Goal: Task Accomplishment & Management: Manage account settings

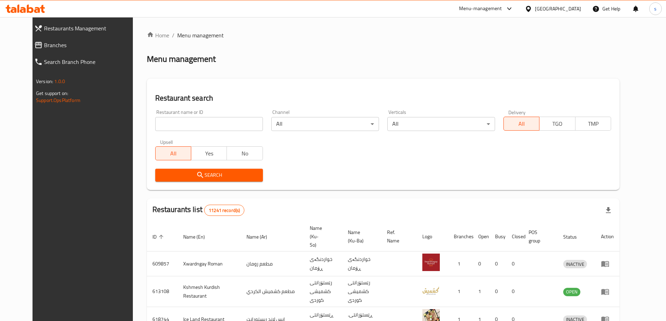
click at [176, 123] on div "Home / Menu management Menu management Restaurant search Restaurant name or ID …" at bounding box center [383, 273] width 473 height 484
click at [155, 123] on input "search" at bounding box center [209, 124] width 108 height 14
paste input "The Vinery"
type input "The Vinery"
click button "Search" at bounding box center [209, 175] width 108 height 13
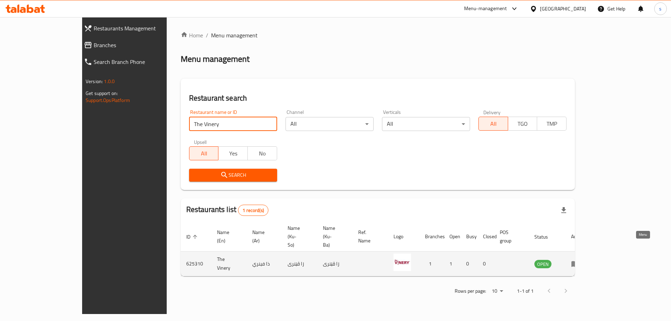
click at [579, 260] on icon "enhanced table" at bounding box center [575, 264] width 8 height 8
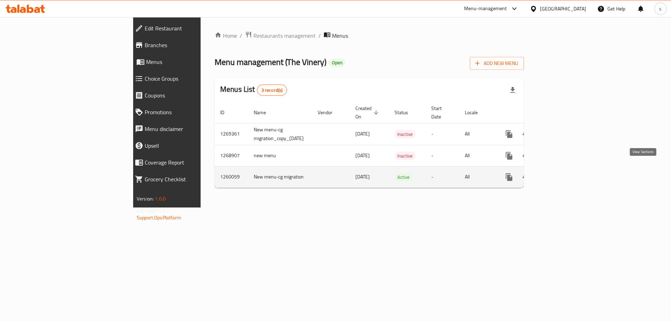
click at [563, 174] on icon "enhanced table" at bounding box center [559, 177] width 6 height 6
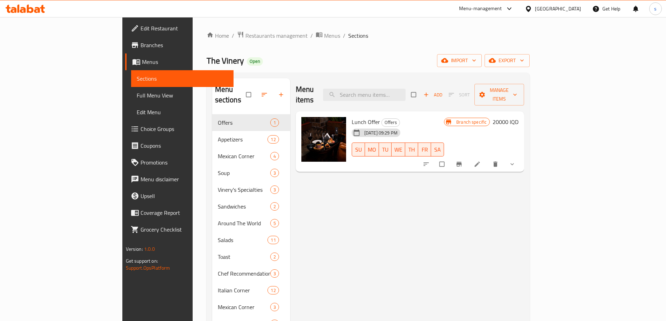
click at [403, 77] on div "Menu sections Offers 1 Appetizers 12 Mexican Corner 4 Soup 3 Vinery's Specialti…" at bounding box center [368, 257] width 323 height 369
click at [402, 89] on input "search" at bounding box center [364, 95] width 82 height 12
paste input "Edamame Spicy"
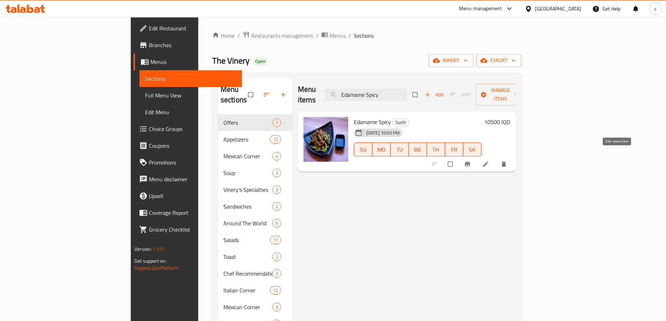
type input "Edamame Spicy"
click at [489, 161] on icon at bounding box center [485, 164] width 7 height 7
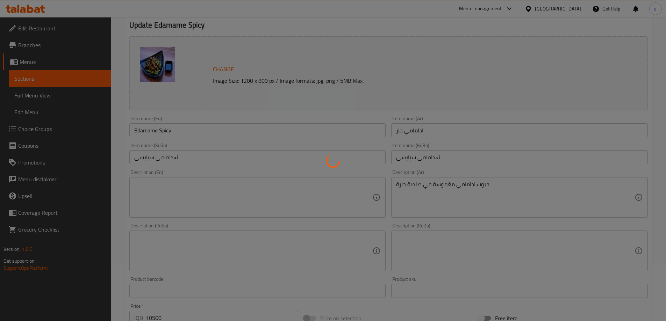
scroll to position [75, 0]
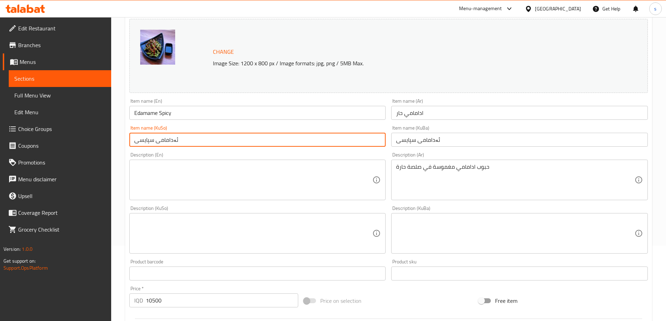
click at [189, 141] on input "ئەدامامی سپایسی" at bounding box center [257, 140] width 257 height 14
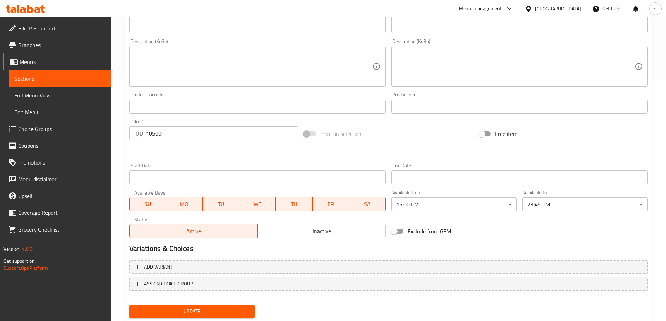
scroll to position [243, 0]
click at [43, 81] on span "Sections" at bounding box center [59, 78] width 91 height 8
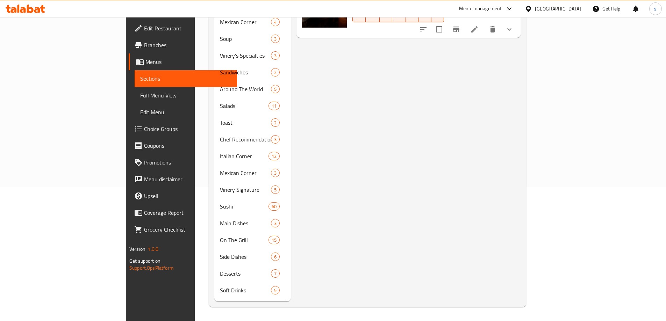
scroll to position [98, 0]
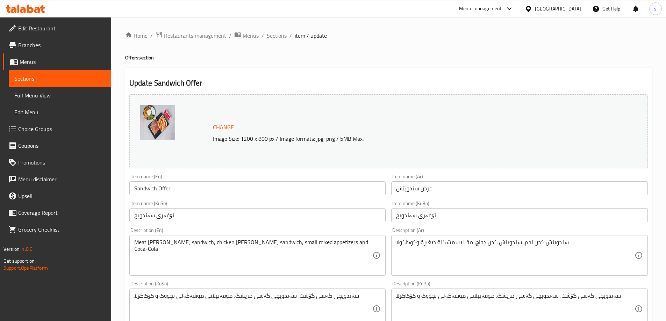
click at [34, 3] on div at bounding box center [25, 9] width 51 height 14
click at [29, 6] on icon at bounding box center [25, 9] width 39 height 8
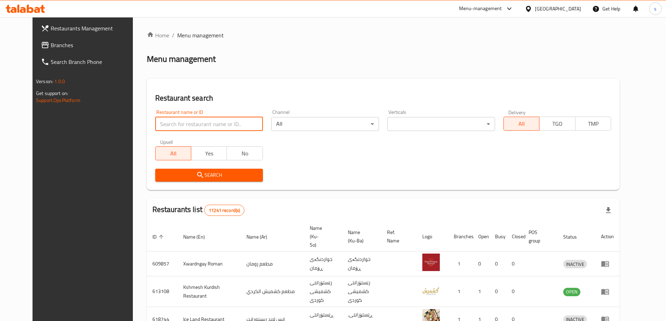
click at [171, 127] on input "search" at bounding box center [209, 124] width 108 height 14
paste input "761235"
type input "761235"
click at [35, 39] on link "Branches" at bounding box center [89, 45] width 108 height 17
